Goal: Transaction & Acquisition: Purchase product/service

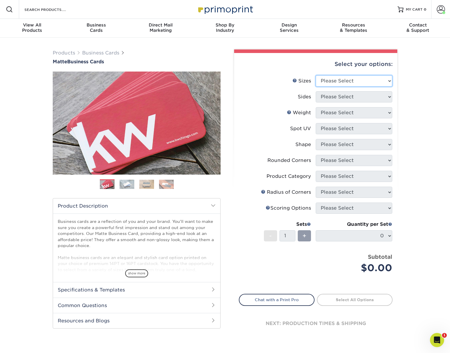
click at [344, 81] on select "Please Select 1.5" x 3.5" - Mini 1.75" x 3.5" - Mini 2" x 2" - Square 2" x 3" -…" at bounding box center [354, 80] width 77 height 11
select select "2.00x3.50"
click at [316, 75] on select "Please Select 1.5" x 3.5" - Mini 1.75" x 3.5" - Mini 2" x 2" - Square 2" x 3" -…" at bounding box center [354, 80] width 77 height 11
click at [338, 96] on select "Please Select Print Both Sides Print Front Only" at bounding box center [354, 96] width 77 height 11
select select "13abbda7-1d64-4f25-8bb2-c179b224825d"
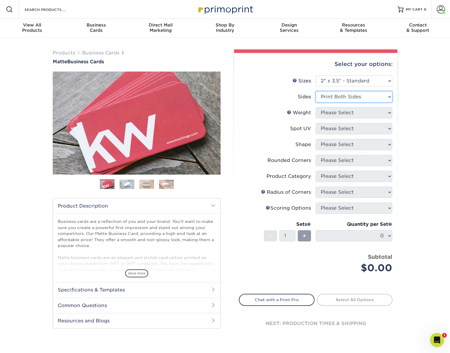
click at [316, 91] on select "Please Select Print Both Sides Print Front Only" at bounding box center [354, 96] width 77 height 11
click at [334, 110] on select "Please Select 16PT 14PT" at bounding box center [354, 112] width 77 height 11
select select "16PT"
click at [316, 107] on select "Please Select 16PT 14PT" at bounding box center [354, 112] width 77 height 11
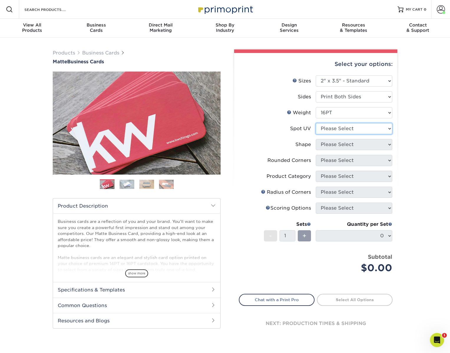
click at [333, 131] on select "Please Select No Spot UV Front and Back (Both Sides) Front Only Back Only" at bounding box center [354, 128] width 77 height 11
select select "3"
click at [316, 123] on select "Please Select No Spot UV Front and Back (Both Sides) Front Only Back Only" at bounding box center [354, 128] width 77 height 11
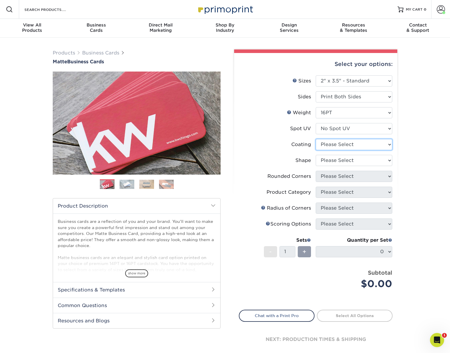
click at [332, 142] on select at bounding box center [354, 144] width 77 height 11
select select "121bb7b5-3b4d-429f-bd8d-bbf80e953313"
click at [316, 139] on select at bounding box center [354, 144] width 77 height 11
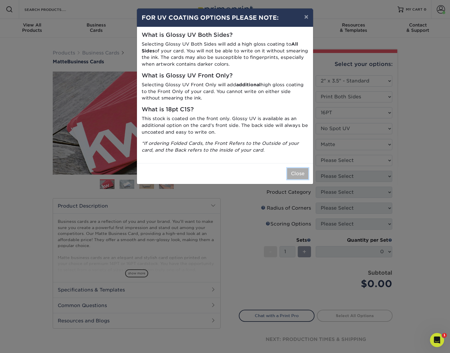
click at [294, 174] on button "Close" at bounding box center [297, 173] width 21 height 11
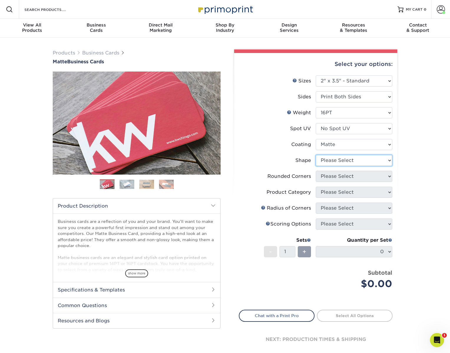
click at [320, 163] on select "Please Select Standard Oval" at bounding box center [354, 160] width 77 height 11
select select "standard"
click at [316, 155] on select "Please Select Standard Oval" at bounding box center [354, 160] width 77 height 11
click at [330, 177] on select "Please Select Yes - Round 2 Corners Yes - Round 4 Corners No" at bounding box center [354, 176] width 77 height 11
select select "0"
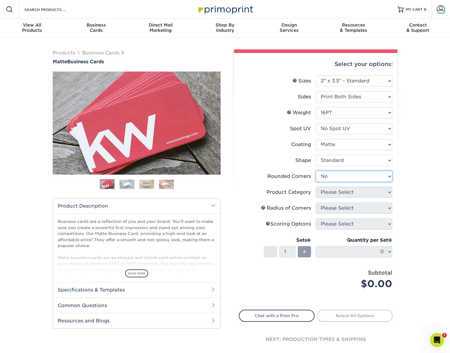
click at [316, 171] on select "Please Select Yes - Round 2 Corners Yes - Round 4 Corners No" at bounding box center [354, 176] width 77 height 11
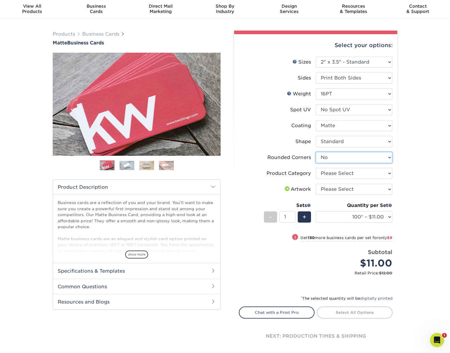
scroll to position [19, 0]
click at [334, 176] on select "Please Select Business Cards" at bounding box center [354, 173] width 77 height 11
select select "3b5148f1-0588-4f88-a218-97bcfdce65c1"
click at [316, 168] on select "Please Select Business Cards" at bounding box center [354, 173] width 77 height 11
click at [329, 189] on select "Please Select I will upload files I need a design - $100" at bounding box center [354, 189] width 77 height 11
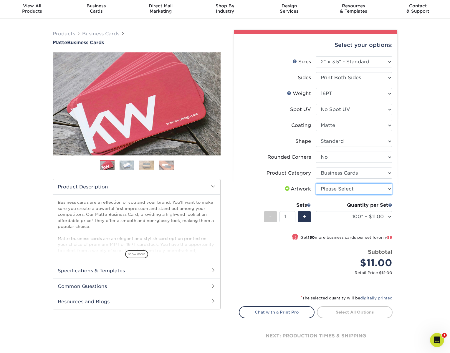
select select "upload"
click at [316, 184] on select "Please Select I will upload files I need a design - $100" at bounding box center [354, 189] width 77 height 11
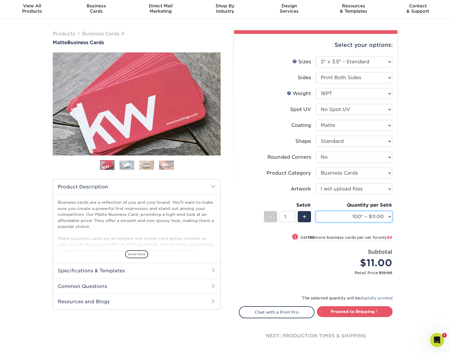
click at [327, 212] on select "100* – $11.00 250* – $20.00 500 – $39.00 1000 – $49.00 2500 – $87.00 5000 – $16…" at bounding box center [354, 216] width 77 height 11
select select "500 – $39.00"
click at [316, 211] on select "100* – $11.00 250* – $20.00 500 – $39.00 1000 – $49.00 2500 – $87.00 5000 – $16…" at bounding box center [354, 216] width 77 height 11
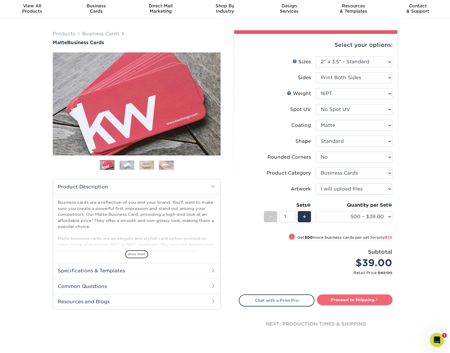
click at [343, 302] on link "Proceed to Shipping" at bounding box center [355, 300] width 76 height 11
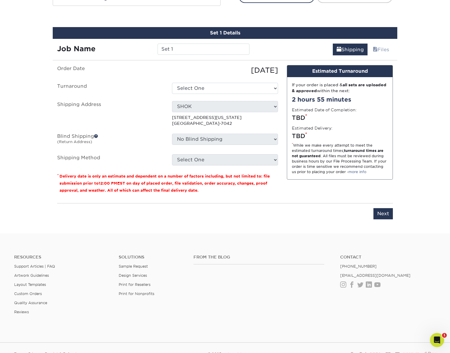
scroll to position [330, 0]
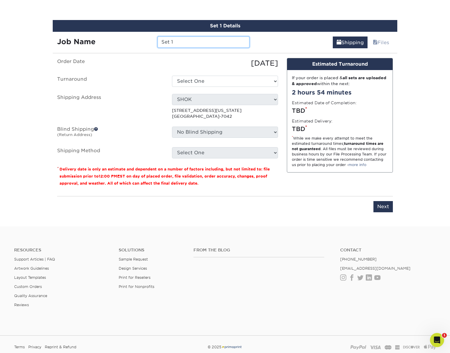
click at [181, 44] on input "Set 1" at bounding box center [204, 42] width 92 height 11
drag, startPoint x: 181, startPoint y: 44, endPoint x: 160, endPoint y: 40, distance: 21.5
click at [160, 40] on input "Set 1" at bounding box center [204, 42] width 92 height 11
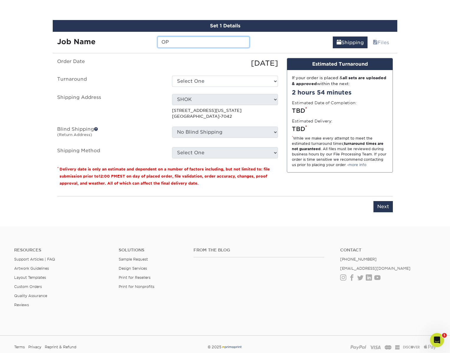
type input "O"
paste input "[PERSON_NAME]"
type input "[PERSON_NAME] OPG+ [DATE]"
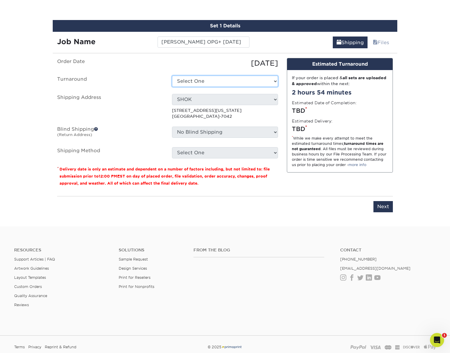
click at [198, 81] on select "Select One 2-4 Business Days 2 Day Next Business Day" at bounding box center [225, 81] width 106 height 11
select select "b78ebb40-f3d8-446a-8df3-6de10c612245"
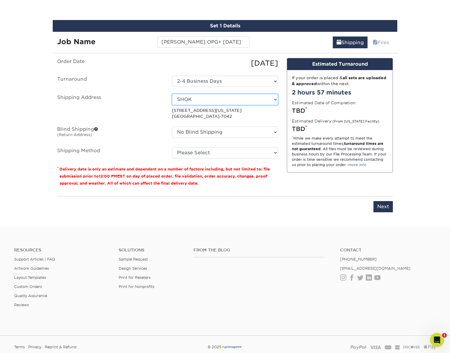
click at [194, 97] on select "Select One [PERSON_NAME] AVANT -GARDE DESIGN BankAmericard BTD [PERSON_NAME] [P…" at bounding box center [225, 99] width 106 height 11
select select "newaddress"
click at [172, 94] on select "Select One [PERSON_NAME] AVANT -GARDE DESIGN BankAmericard BTD [PERSON_NAME] [P…" at bounding box center [225, 99] width 106 height 11
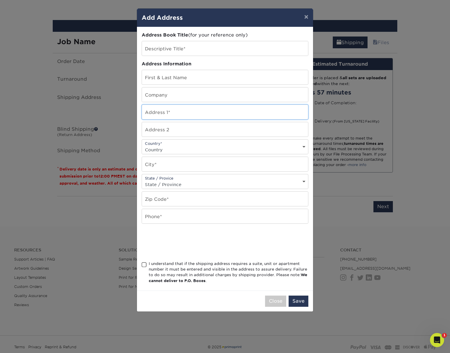
click at [170, 114] on input "text" at bounding box center [225, 112] width 166 height 14
paste input "[STREET_ADDRESS][PERSON_NAME]"
drag, startPoint x: 261, startPoint y: 115, endPoint x: 179, endPoint y: 116, distance: 81.9
click at [179, 116] on input "[STREET_ADDRESS][PERSON_NAME]" at bounding box center [225, 112] width 166 height 14
type input "[STREET_ADDRESS][PERSON_NAME]"
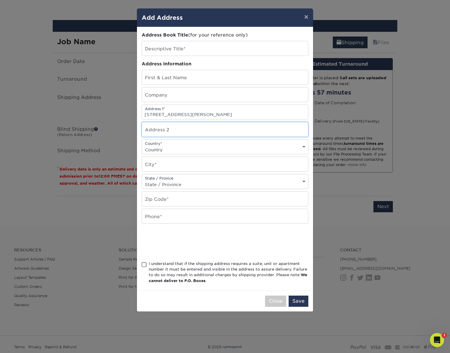
click at [175, 127] on input "text" at bounding box center [225, 129] width 166 height 14
paste input "[STREET_ADDRESS][PERSON_NAME]"
drag, startPoint x: 182, startPoint y: 132, endPoint x: 143, endPoint y: 129, distance: 39.3
click at [143, 129] on input "[STREET_ADDRESS][PERSON_NAME]" at bounding box center [225, 129] width 166 height 14
drag, startPoint x: 220, startPoint y: 131, endPoint x: 164, endPoint y: 132, distance: 55.7
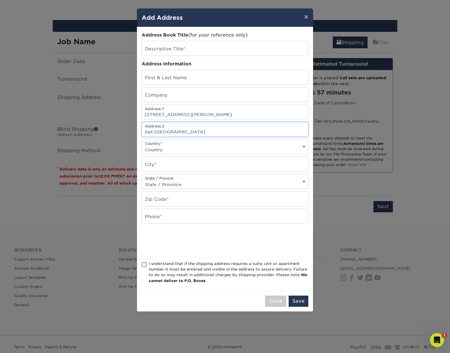
click at [164, 132] on input "Apt [GEOGRAPHIC_DATA]" at bounding box center [225, 129] width 166 height 14
type input "Apt 8310"
click at [166, 147] on select "Country [GEOGRAPHIC_DATA] [GEOGRAPHIC_DATA] ----------------------------- [GEOG…" at bounding box center [225, 150] width 166 height 9
select select "US"
click at [142, 146] on select "Country [GEOGRAPHIC_DATA] [GEOGRAPHIC_DATA] ----------------------------- [GEOG…" at bounding box center [225, 150] width 166 height 9
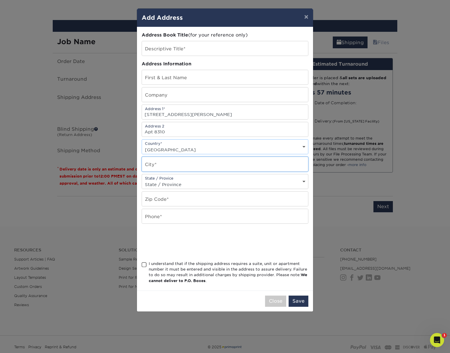
click at [163, 164] on input "text" at bounding box center [225, 164] width 166 height 14
paste input "[STREET_ADDRESS][PERSON_NAME]"
drag, startPoint x: 194, startPoint y: 166, endPoint x: 142, endPoint y: 165, distance: 51.6
click at [142, 165] on input "[STREET_ADDRESS][PERSON_NAME]" at bounding box center [225, 164] width 166 height 14
drag, startPoint x: 205, startPoint y: 166, endPoint x: 176, endPoint y: 170, distance: 29.1
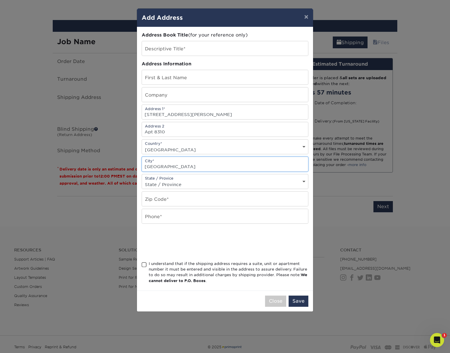
click at [171, 167] on input "[GEOGRAPHIC_DATA]" at bounding box center [225, 164] width 166 height 14
type input "[GEOGRAPHIC_DATA]"
click at [176, 183] on select "State / Province [US_STATE] [US_STATE] [US_STATE] [US_STATE] [US_STATE] [US_STA…" at bounding box center [225, 184] width 166 height 9
select select "FL"
click at [142, 180] on select "State / Province [US_STATE] [US_STATE] [US_STATE] [US_STATE] [US_STATE] [US_STA…" at bounding box center [225, 184] width 166 height 9
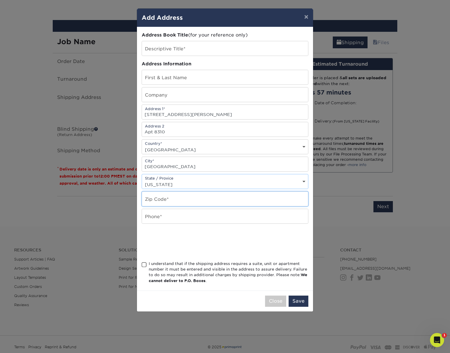
click at [163, 202] on input "text" at bounding box center [225, 199] width 166 height 14
paste input "[STREET_ADDRESS][PERSON_NAME]"
drag, startPoint x: 240, startPoint y: 202, endPoint x: 142, endPoint y: 202, distance: 97.5
click at [142, 202] on input "[STREET_ADDRESS][PERSON_NAME]" at bounding box center [225, 199] width 166 height 14
type input "32277"
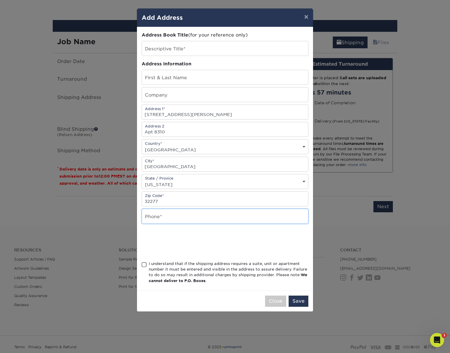
click at [178, 219] on input "text" at bounding box center [225, 216] width 166 height 14
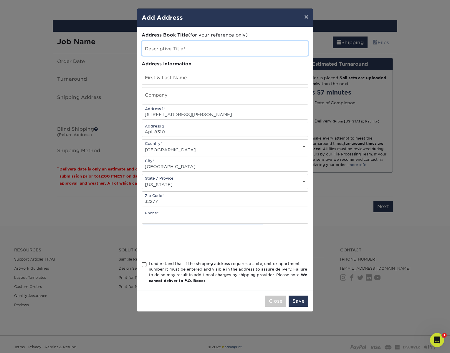
click at [157, 50] on input "text" at bounding box center [225, 48] width 166 height 14
click at [158, 78] on input "text" at bounding box center [225, 77] width 166 height 14
paste input "[PERSON_NAME]"
type input "[PERSON_NAME]"
click at [166, 50] on input "text" at bounding box center [225, 48] width 166 height 14
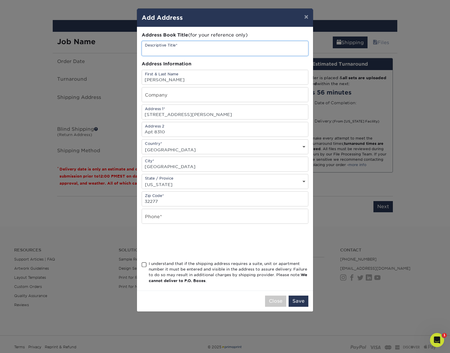
paste input "[PERSON_NAME]"
click at [146, 51] on input "[PERSON_NAME]" at bounding box center [225, 48] width 166 height 14
type input "OPG+ [PERSON_NAME]"
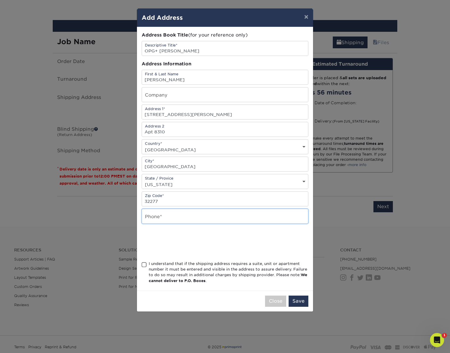
click at [198, 214] on input "text" at bounding box center [225, 216] width 166 height 14
paste input "[PHONE_NUMBER]"
type input "[PHONE_NUMBER]"
click at [142, 267] on span at bounding box center [144, 265] width 5 height 6
click at [0, 0] on input "I understand that if the shipping address requires a suite, unit or apartment n…" at bounding box center [0, 0] width 0 height 0
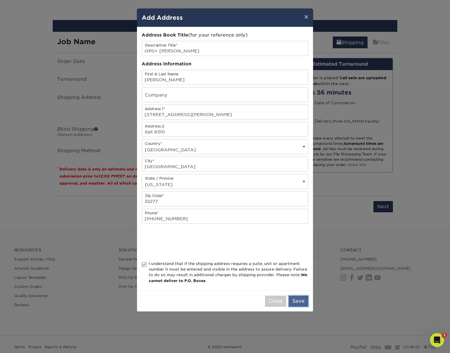
click at [294, 300] on button "Save" at bounding box center [299, 301] width 20 height 11
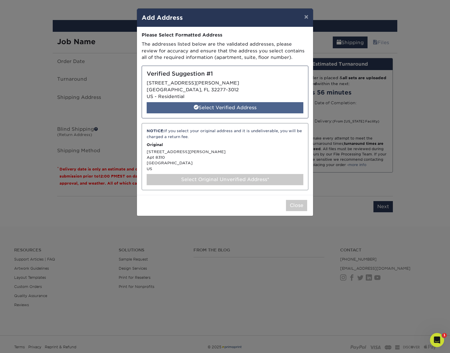
click at [274, 107] on div "Select Verified Address" at bounding box center [225, 107] width 157 height 11
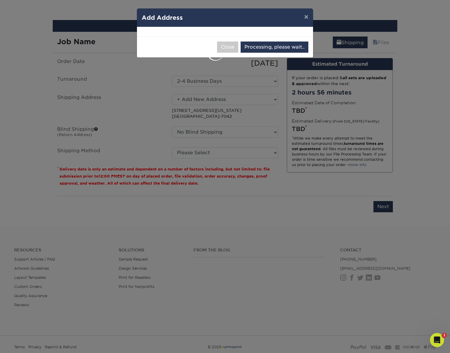
select select "285215"
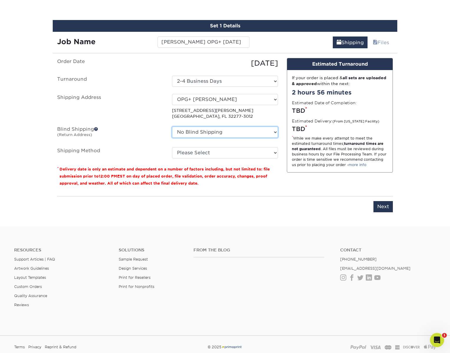
click at [202, 130] on select "No Blind Shipping [PERSON_NAME] AVANT -GARDE DESIGN BankAmericard BTD [PERSON_N…" at bounding box center [225, 132] width 106 height 11
select select "283346"
click at [172, 127] on select "No Blind Shipping [PERSON_NAME] AVANT -GARDE DESIGN BankAmericard BTD [PERSON_N…" at bounding box center [225, 132] width 106 height 11
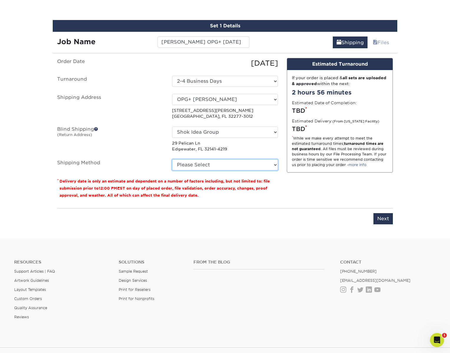
click at [211, 163] on select "Please Select Ground Shipping (+$8.96) 3 Day Shipping Service (+$15.34) 2 Day A…" at bounding box center [225, 164] width 106 height 11
select select "03"
click at [172, 159] on select "Please Select Ground Shipping (+$8.96) 3 Day Shipping Service (+$15.34) 2 Day A…" at bounding box center [225, 164] width 106 height 11
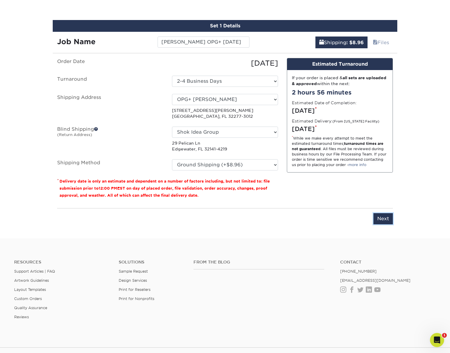
click at [383, 221] on input "Next" at bounding box center [382, 218] width 19 height 11
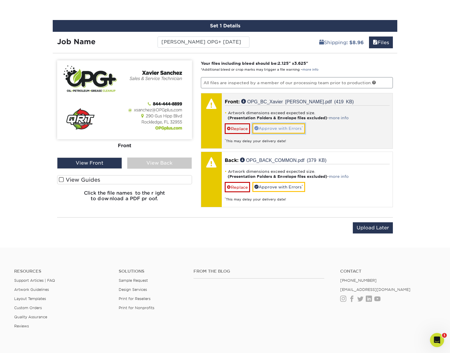
click at [282, 129] on link "Approve with Errors *" at bounding box center [278, 128] width 53 height 10
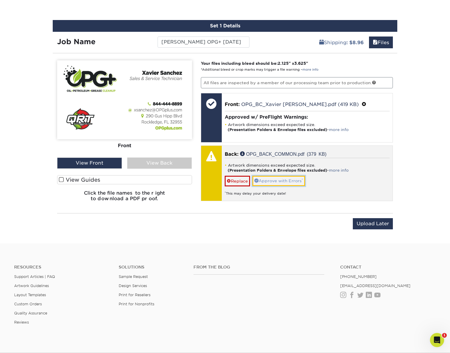
click at [287, 181] on link "Approve with Errors *" at bounding box center [278, 181] width 53 height 10
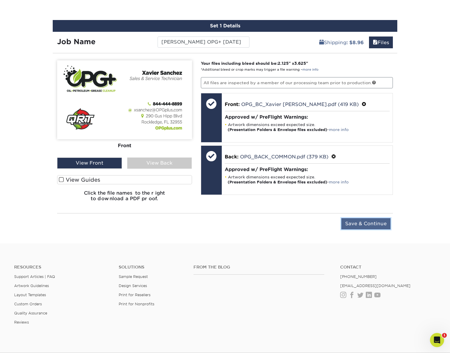
click at [362, 227] on input "Save & Continue" at bounding box center [365, 223] width 49 height 11
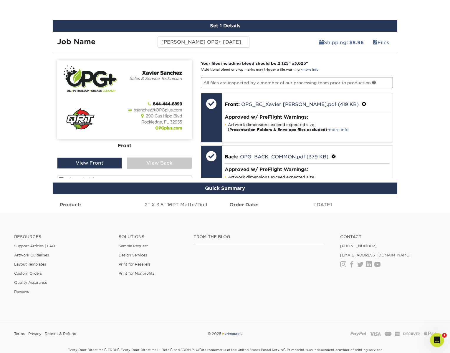
scroll to position [310, 0]
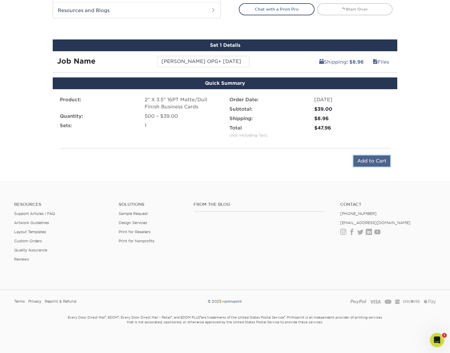
click at [370, 158] on input "Add to Cart" at bounding box center [371, 161] width 37 height 11
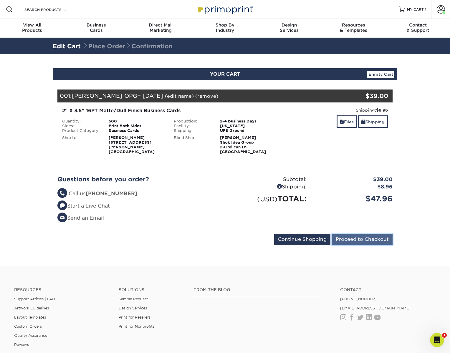
click at [360, 237] on input "Proceed to Checkout" at bounding box center [362, 239] width 61 height 11
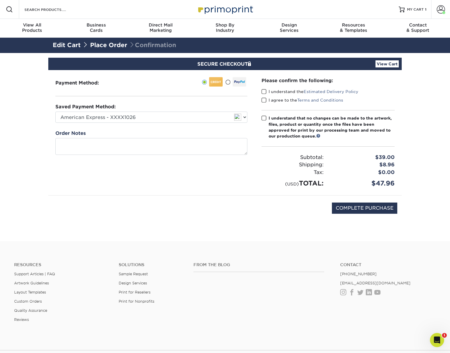
click at [266, 92] on span at bounding box center [264, 92] width 5 height 6
click at [0, 0] on input "I understand the Estimated Delivery Policy" at bounding box center [0, 0] width 0 height 0
click at [265, 102] on span at bounding box center [264, 100] width 5 height 6
click at [0, 0] on input "I agree to the Terms and Conditions" at bounding box center [0, 0] width 0 height 0
click at [265, 118] on span at bounding box center [264, 118] width 5 height 6
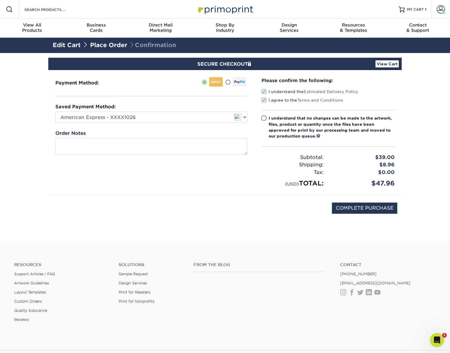
click at [0, 0] on input "I understand that no changes can be made to the artwork, files, product or quan…" at bounding box center [0, 0] width 0 height 0
click at [365, 207] on input "COMPLETE PURCHASE" at bounding box center [364, 208] width 65 height 11
type input "PROCESSING, PLEASE WAIT..."
